Goal: Find specific page/section

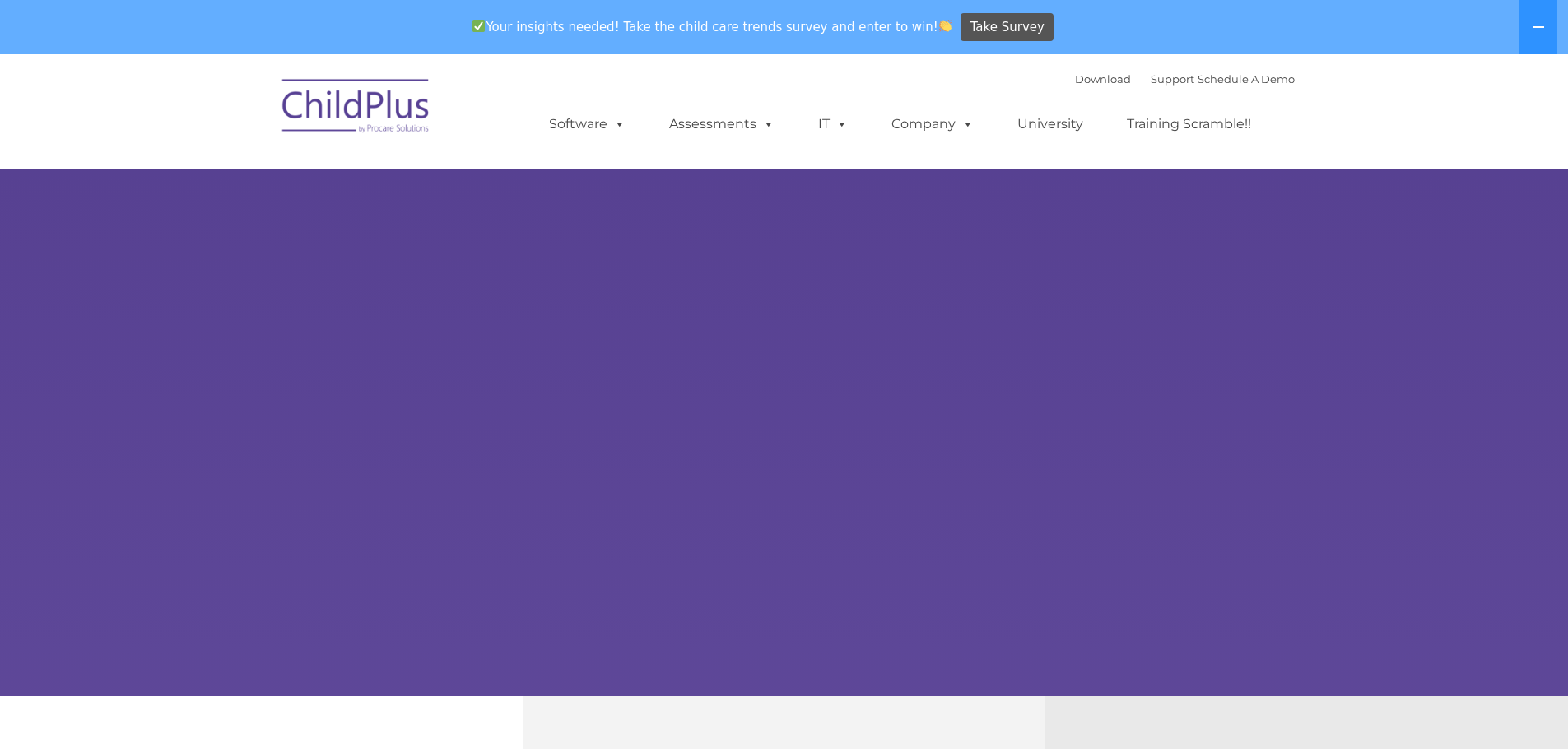
select select "MEDIUM"
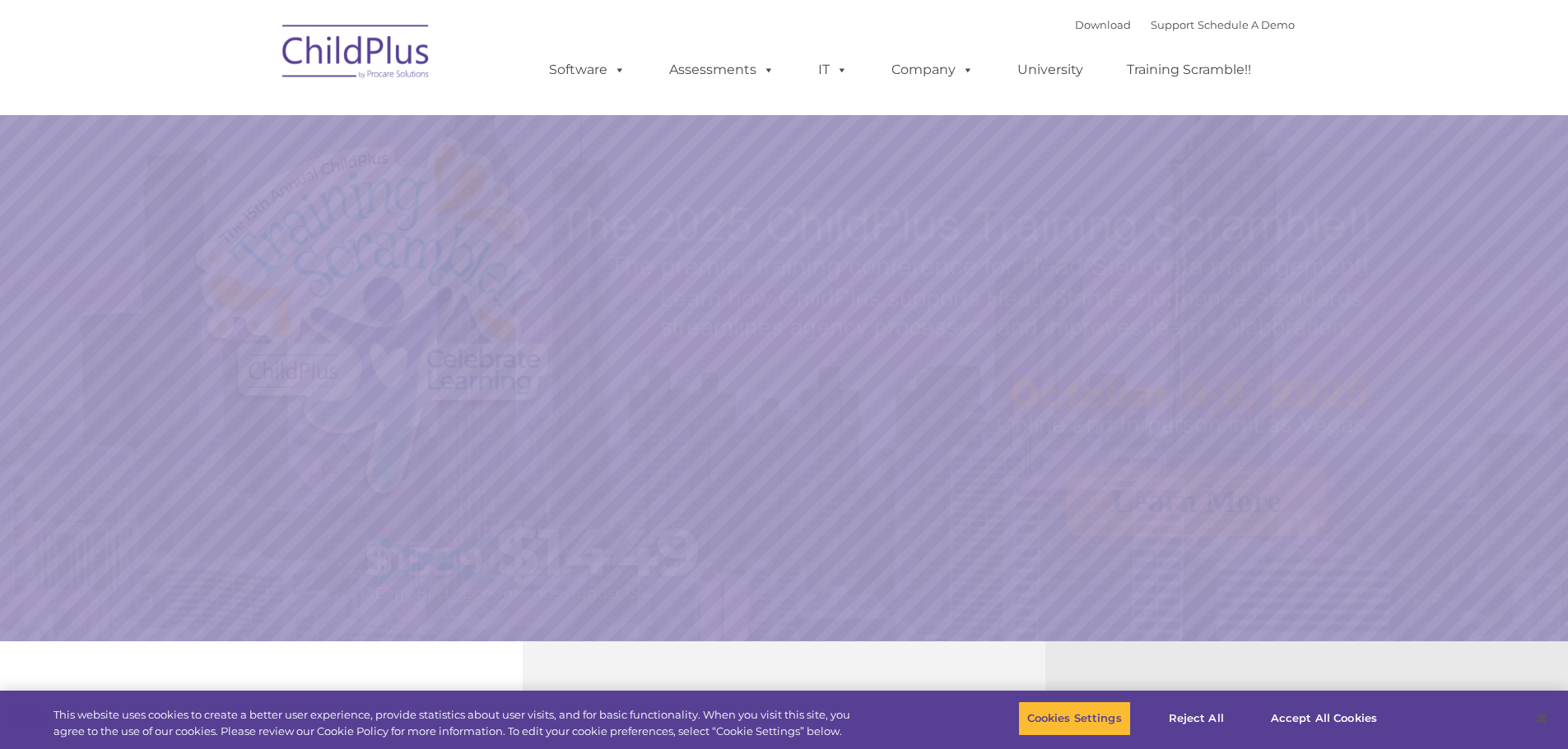
select select "MEDIUM"
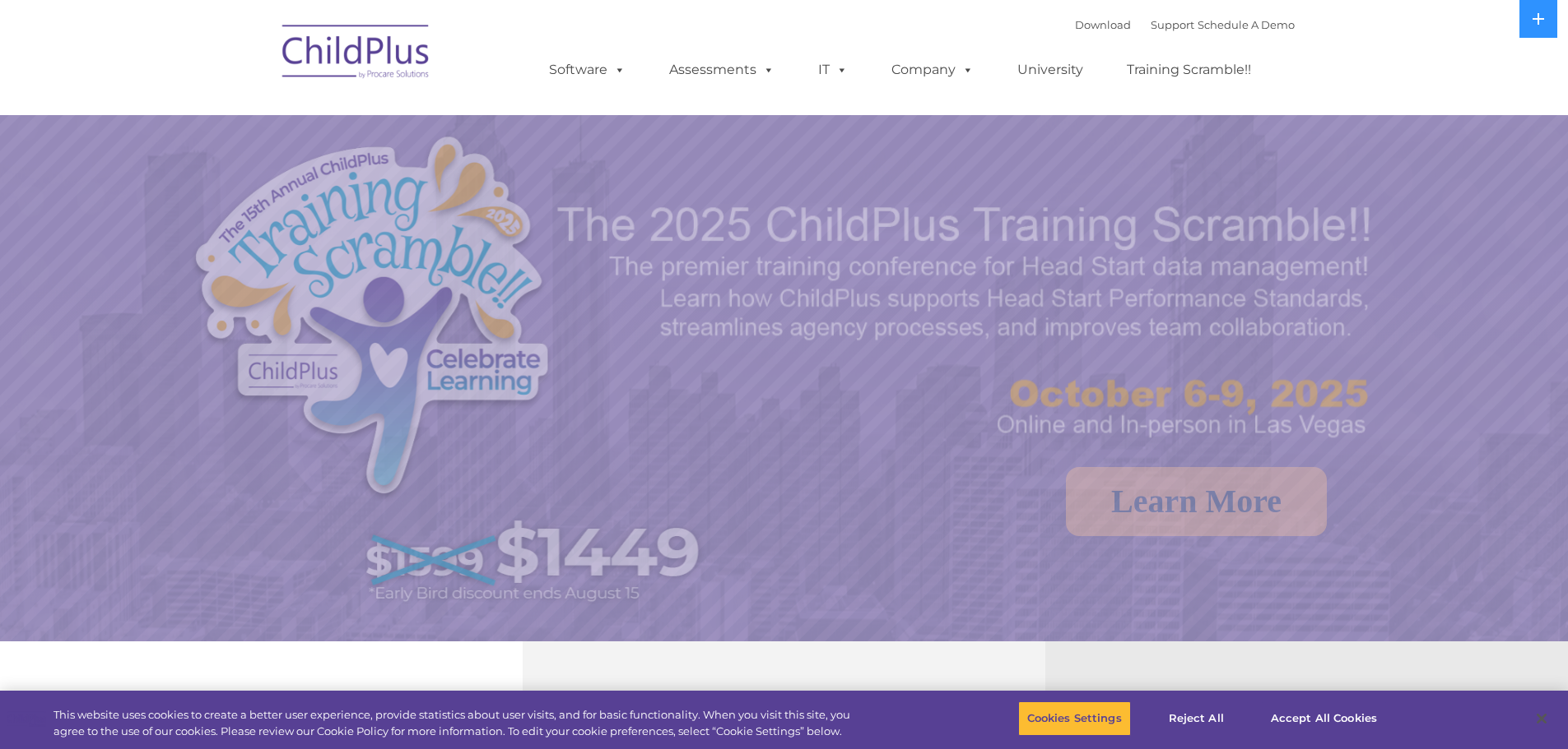
select select "MEDIUM"
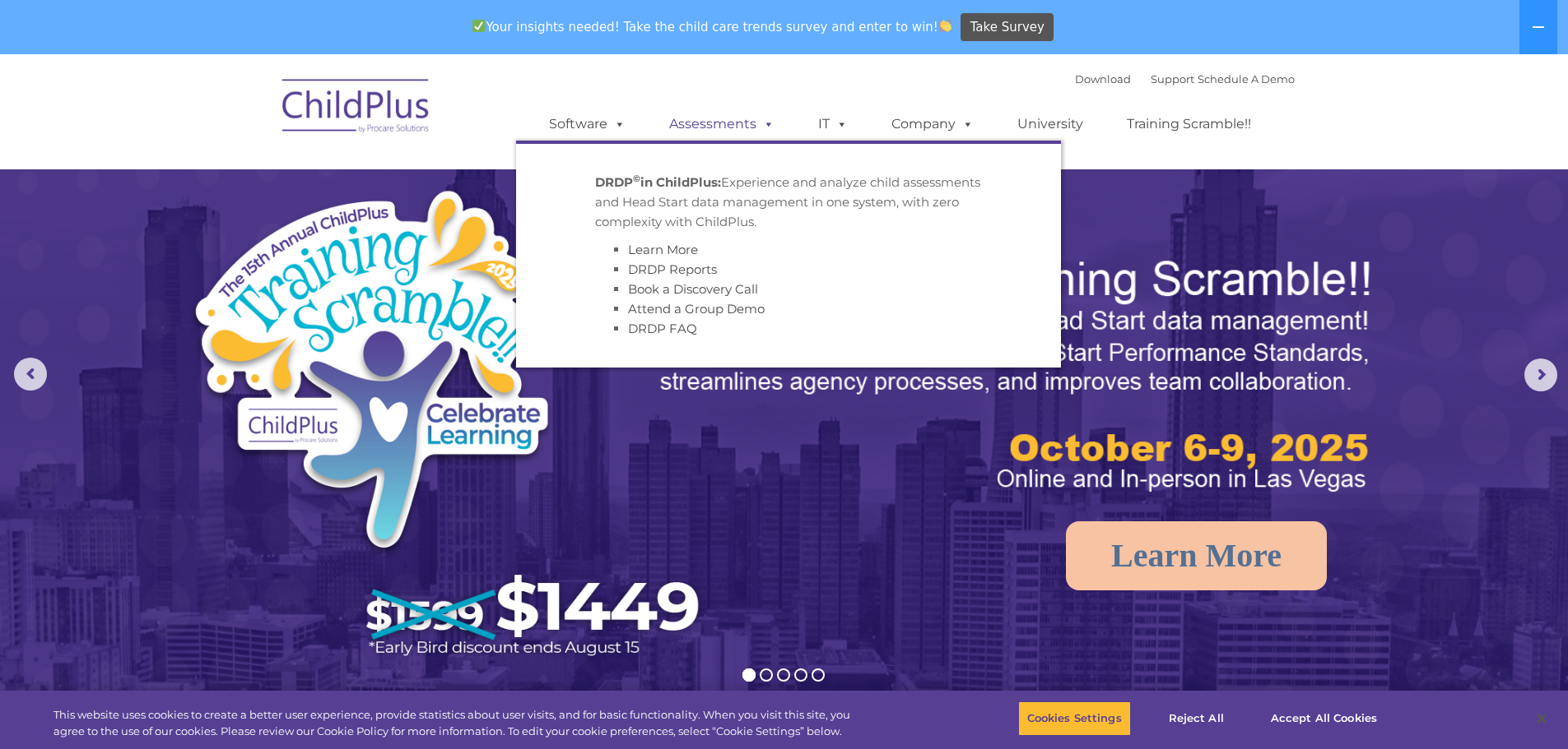
click at [725, 119] on link "Assessments" at bounding box center [722, 125] width 138 height 33
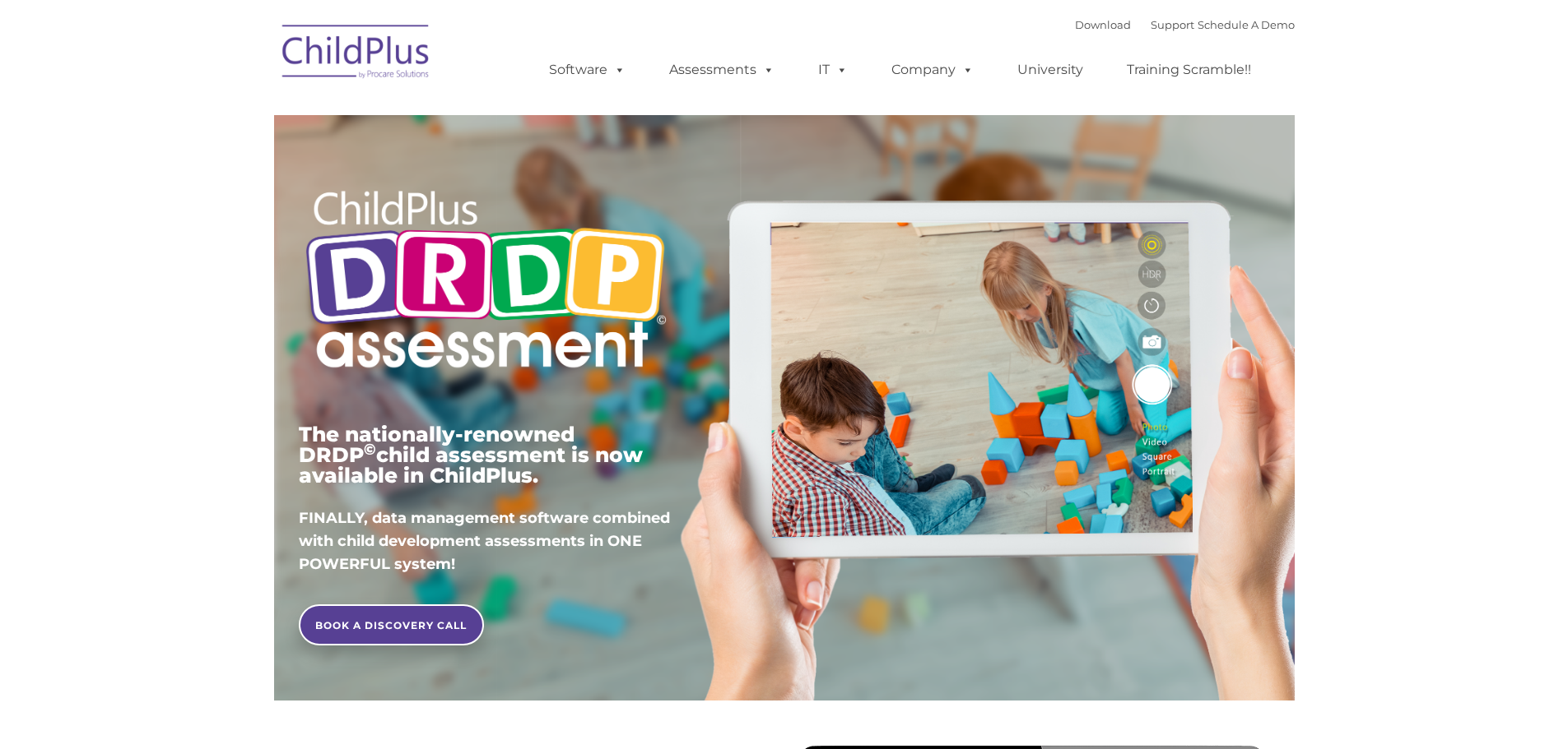
type input ""
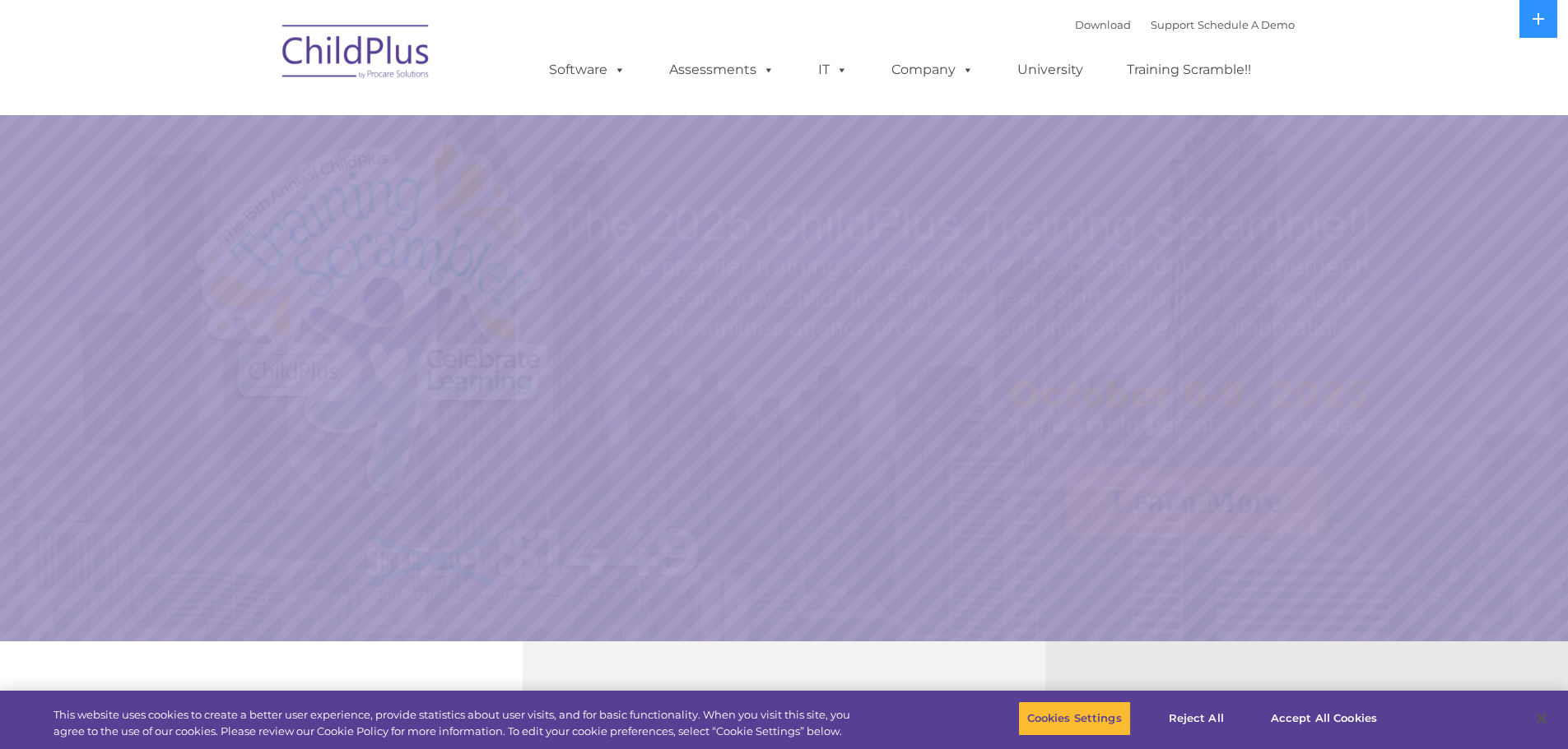
select select "MEDIUM"
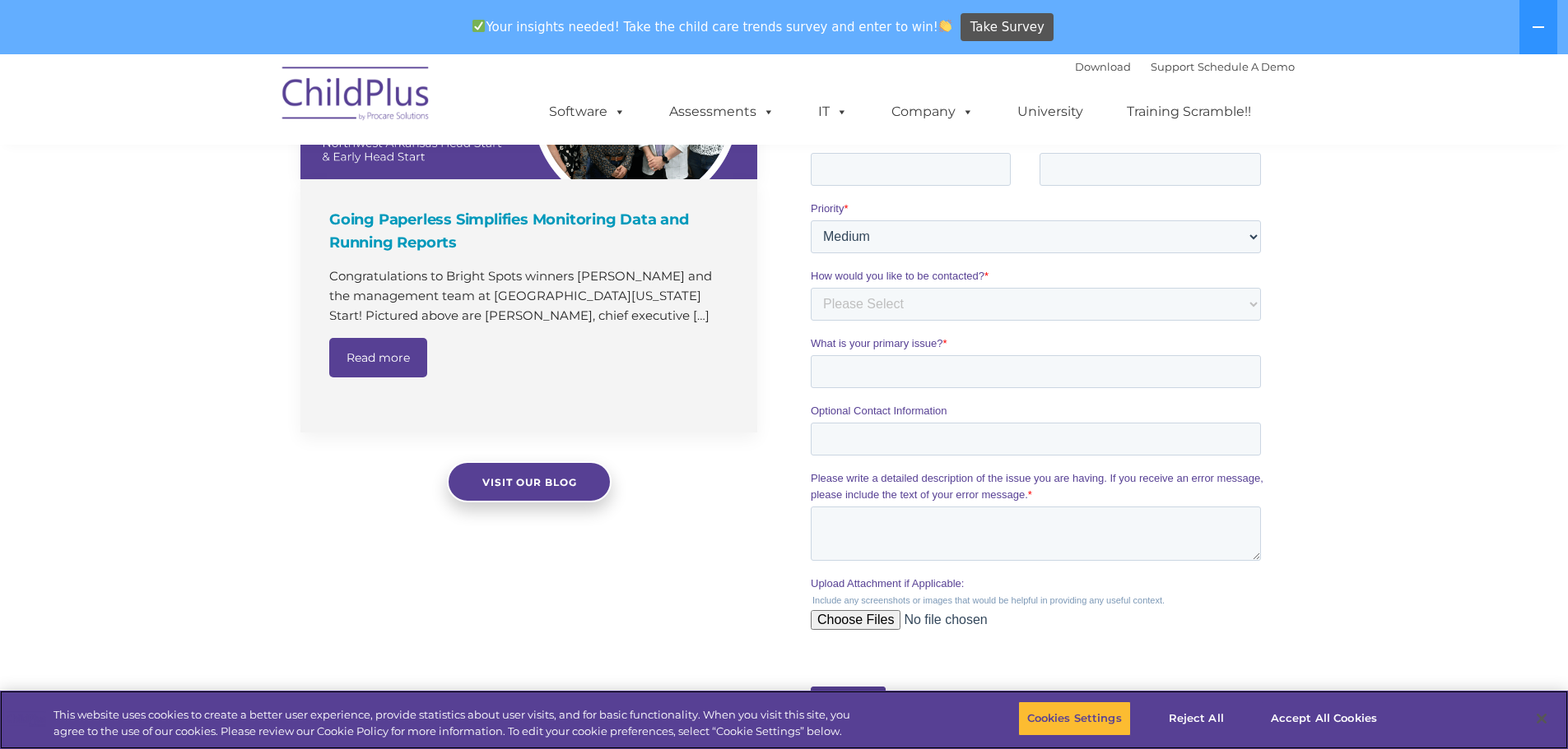
scroll to position [1195, 0]
